Goal: Check status: Check status

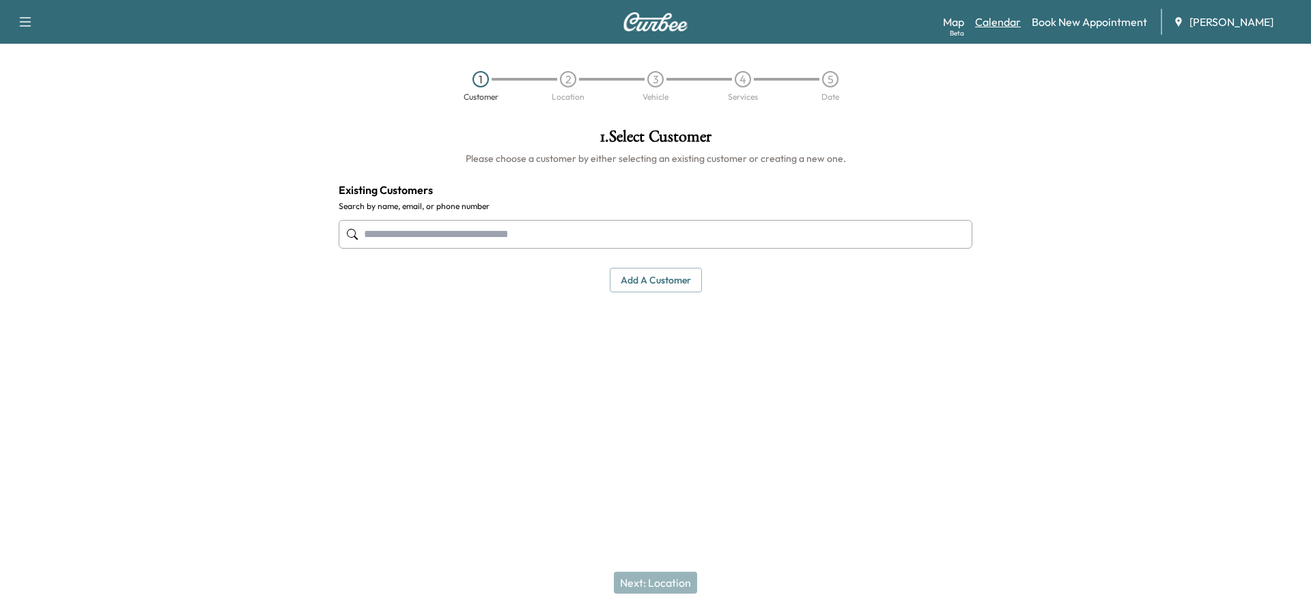
click at [988, 24] on link "Calendar" at bounding box center [998, 22] width 46 height 16
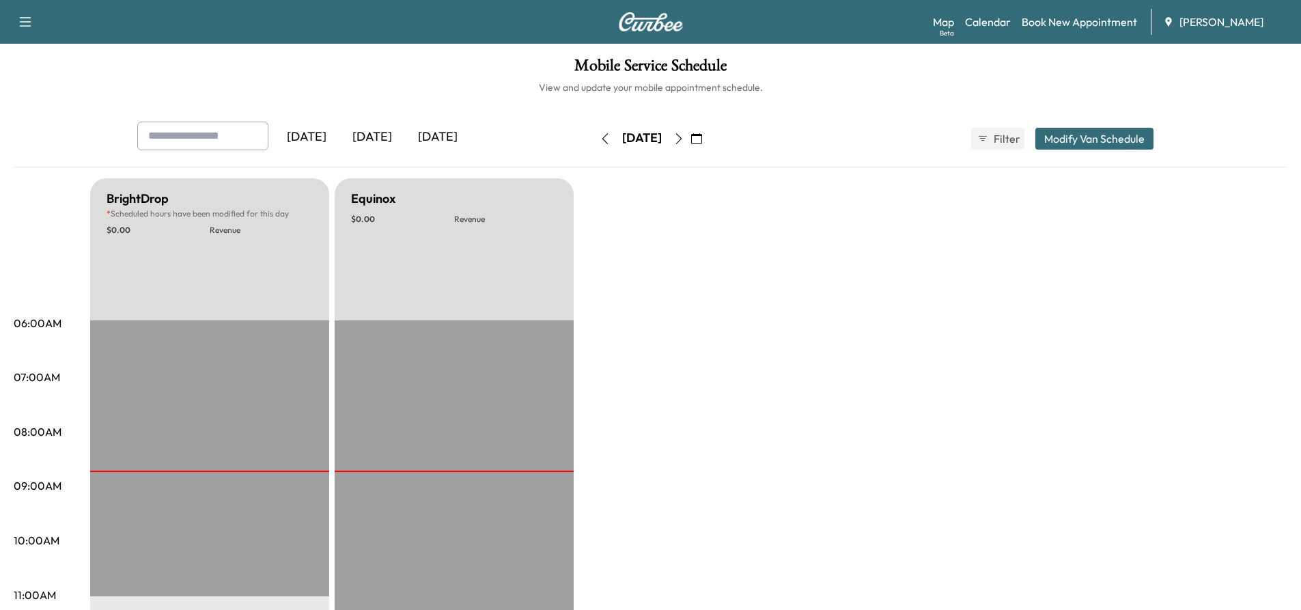
click at [684, 141] on icon "button" at bounding box center [678, 138] width 11 height 11
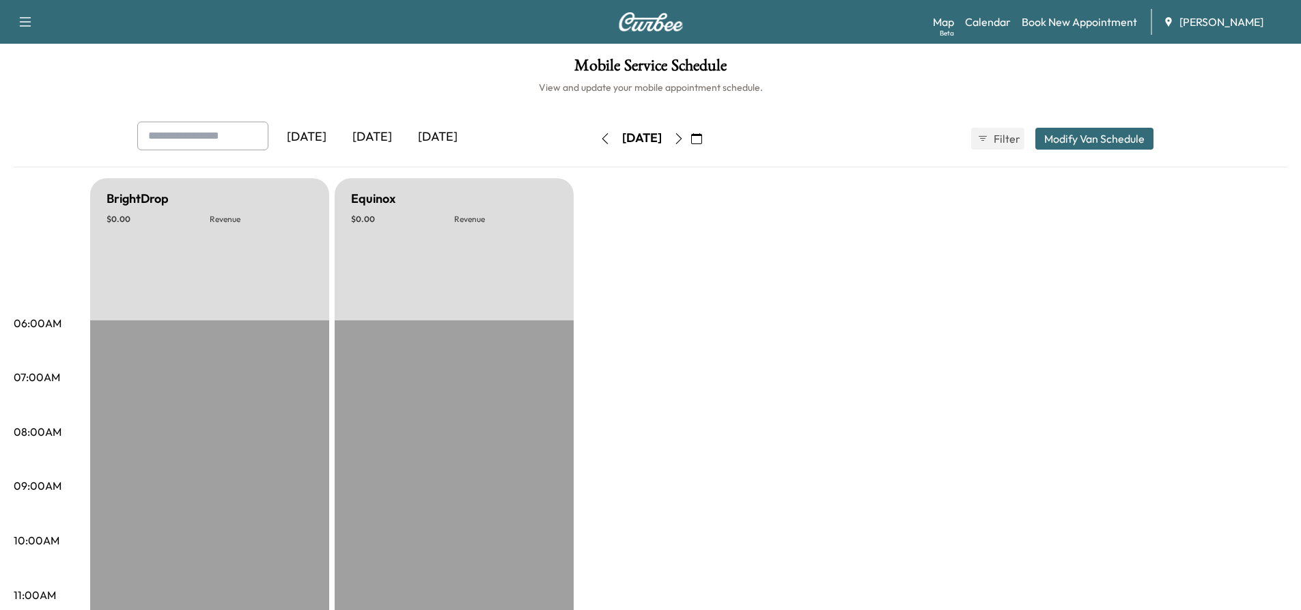
click at [690, 144] on button "button" at bounding box center [678, 139] width 23 height 22
click at [708, 144] on button "button" at bounding box center [696, 139] width 23 height 22
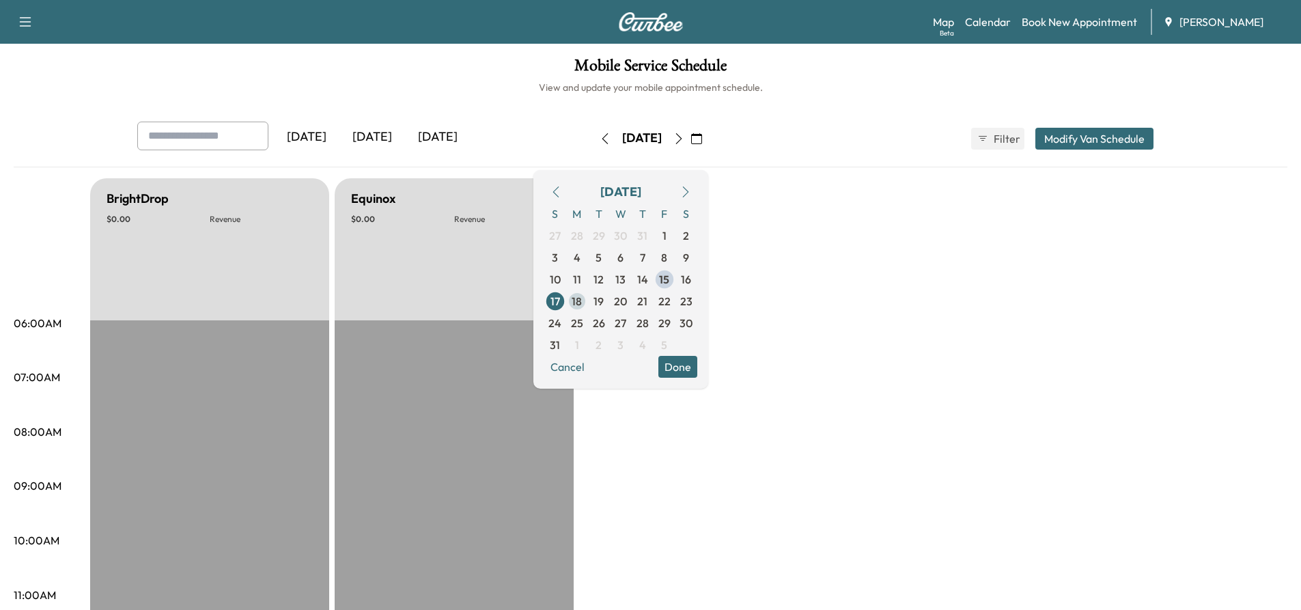
click at [582, 301] on span "18" at bounding box center [577, 301] width 10 height 16
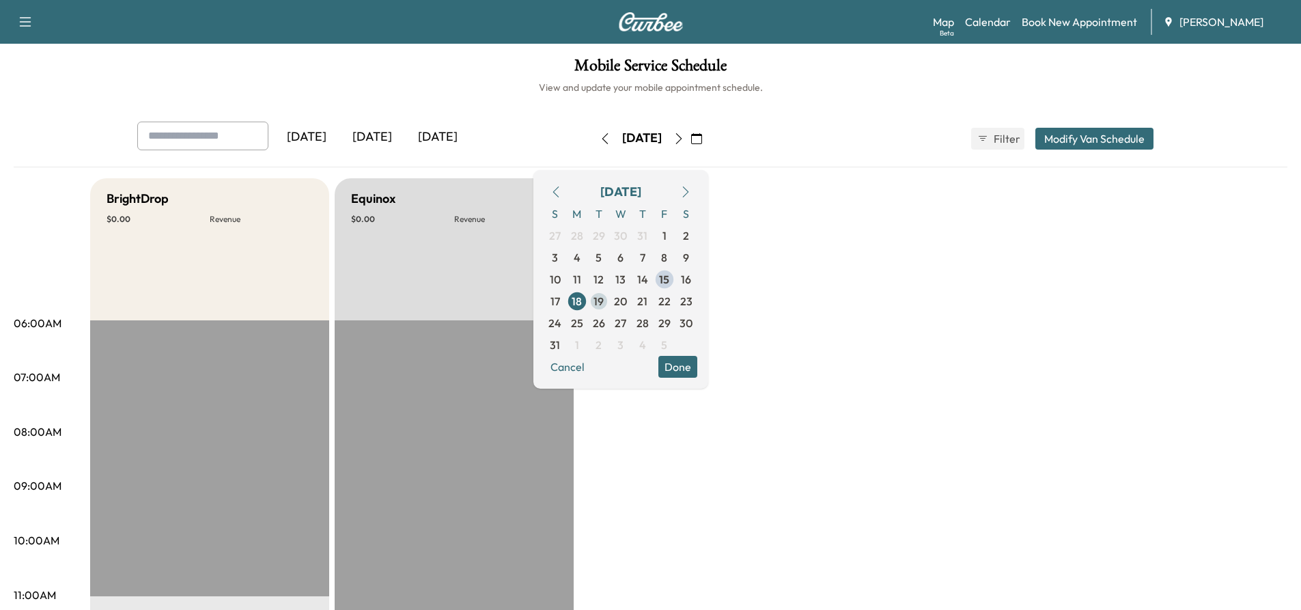
click at [604, 302] on span "19" at bounding box center [598, 301] width 10 height 16
click at [627, 298] on span "20" at bounding box center [620, 301] width 13 height 16
click at [669, 279] on span "15" at bounding box center [664, 279] width 10 height 16
